Goal: Communication & Community: Connect with others

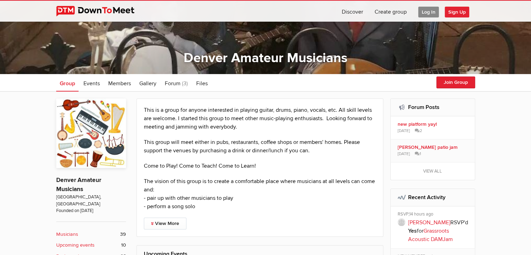
scroll to position [83, 0]
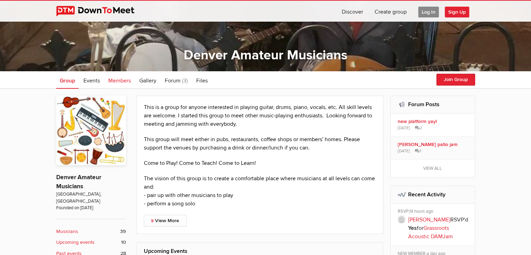
click at [122, 79] on span "Members" at bounding box center [119, 80] width 23 height 7
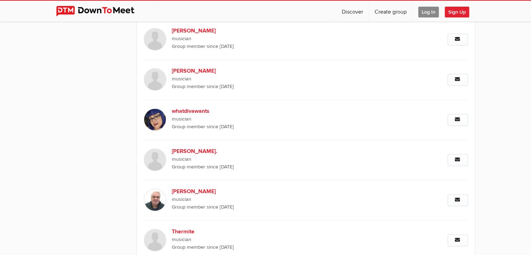
scroll to position [1036, 0]
click at [190, 106] on b "whatdivawants" at bounding box center [231, 110] width 119 height 8
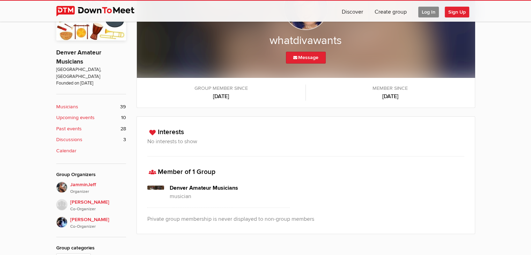
scroll to position [212, 0]
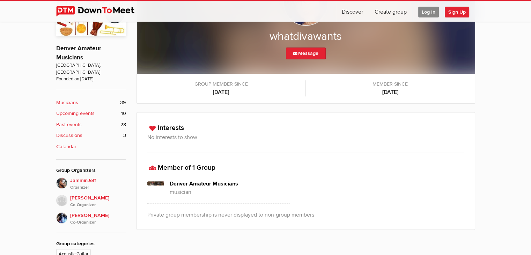
click at [96, 110] on link "Upcoming events 10" at bounding box center [91, 114] width 70 height 8
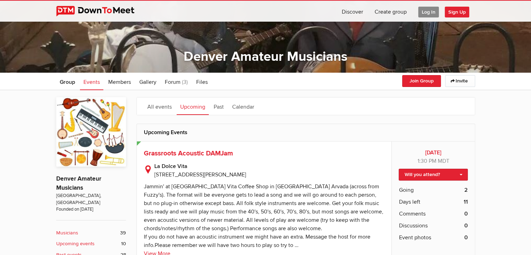
scroll to position [84, 0]
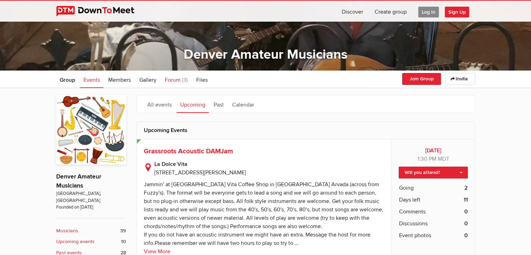
click at [179, 80] on span "Forum" at bounding box center [173, 79] width 16 height 7
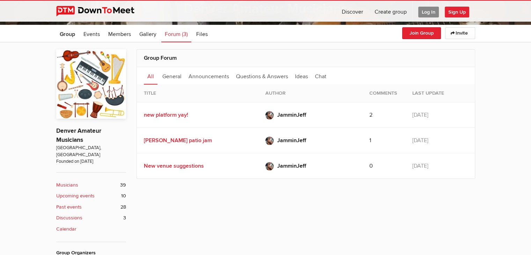
scroll to position [132, 0]
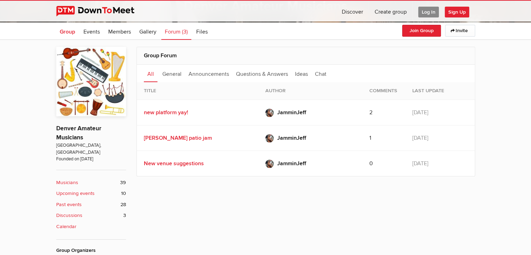
click at [69, 29] on span "Group" at bounding box center [67, 31] width 15 height 7
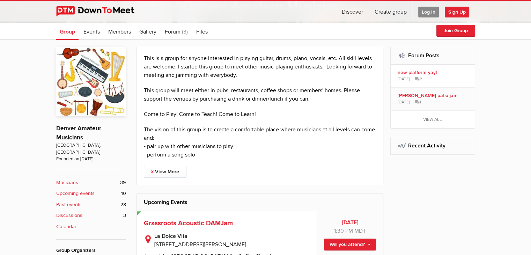
click at [91, 86] on img at bounding box center [91, 81] width 70 height 69
